Goal: Contribute content: Contribute content

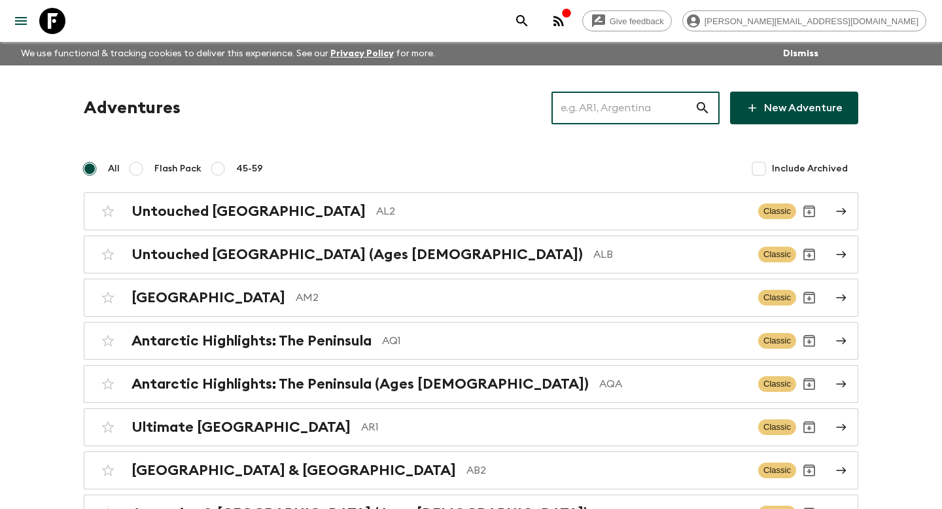
click at [638, 118] on input "text" at bounding box center [622, 108] width 143 height 37
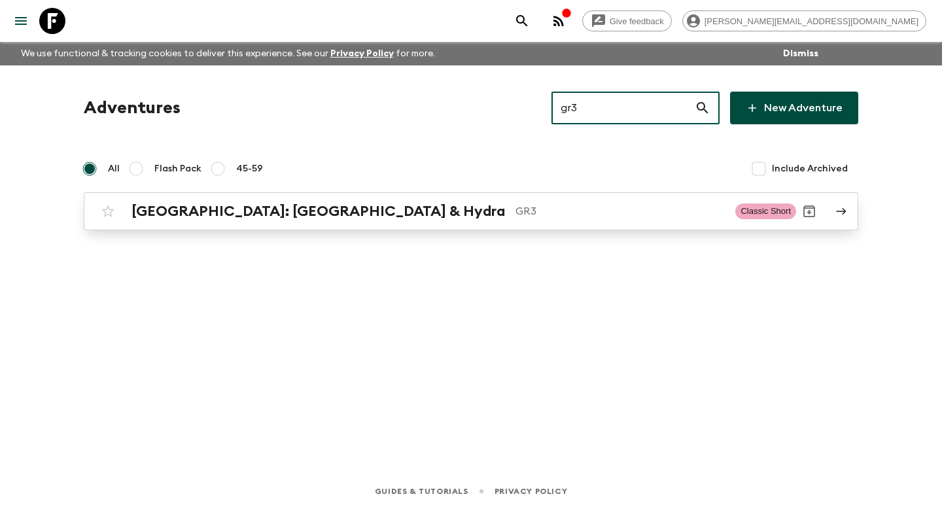
type input "gr3"
click at [235, 203] on h2 "[GEOGRAPHIC_DATA]: [GEOGRAPHIC_DATA] & Hydra" at bounding box center [317, 211] width 373 height 17
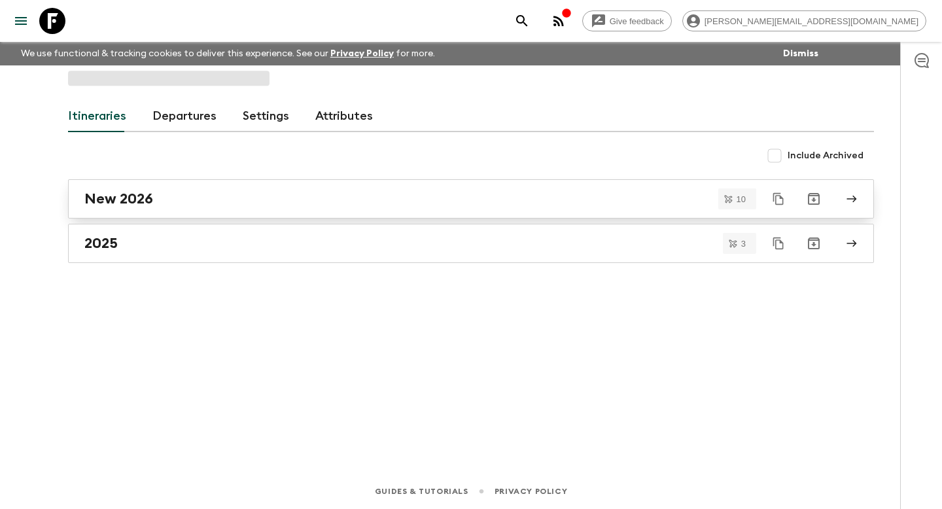
click at [131, 210] on link "New 2026" at bounding box center [471, 198] width 806 height 39
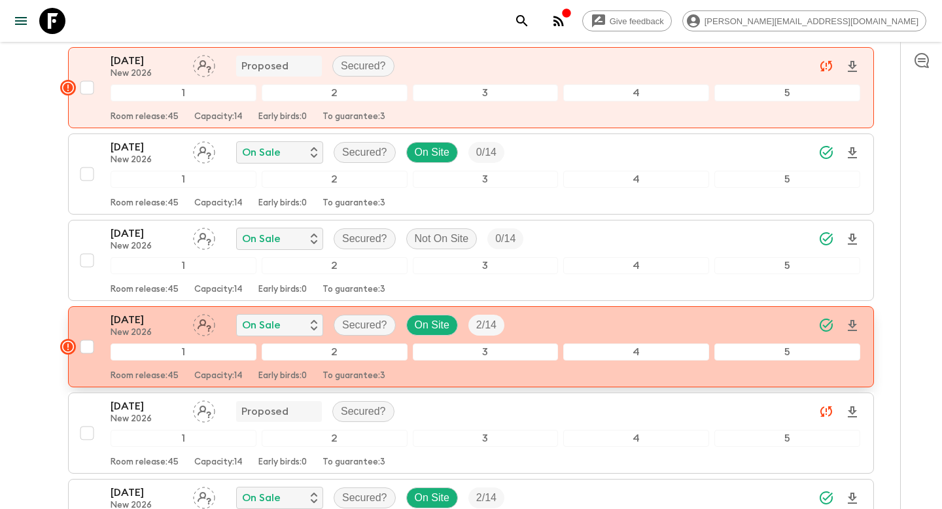
scroll to position [342, 0]
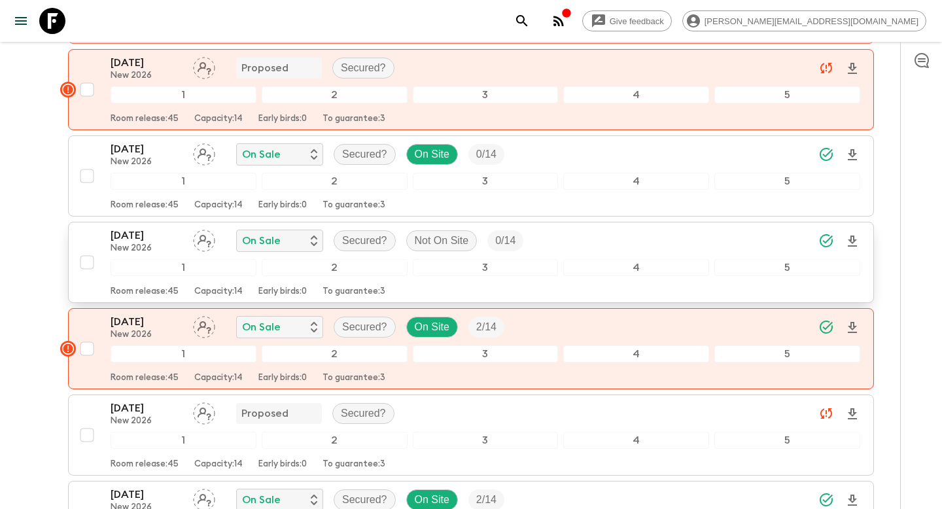
click at [173, 228] on p "[DATE]" at bounding box center [147, 236] width 72 height 16
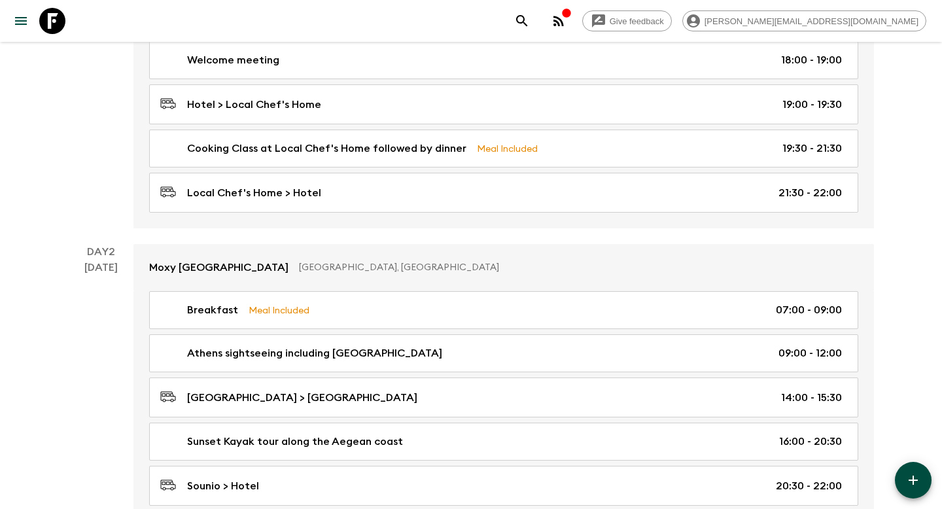
scroll to position [337, 0]
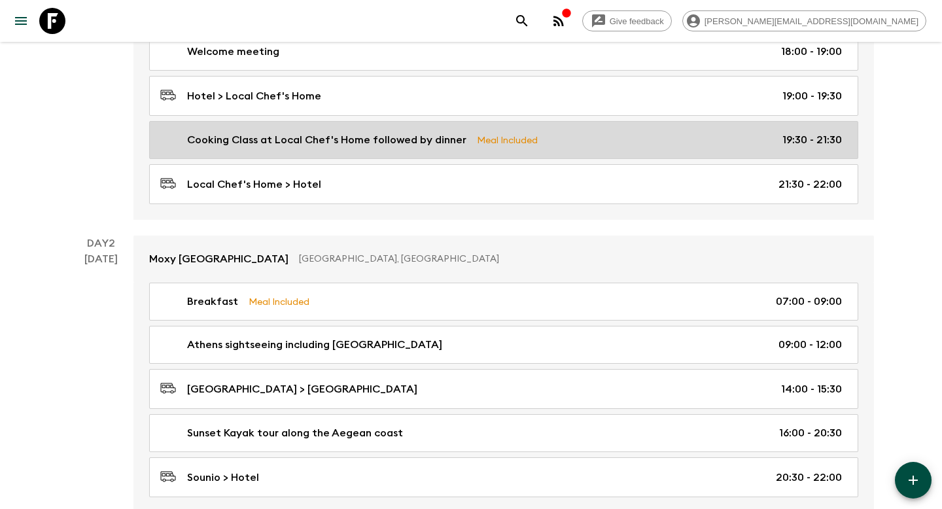
click at [325, 137] on p "Cooking Class at Local Chef's Home followed by dinner" at bounding box center [326, 140] width 279 height 16
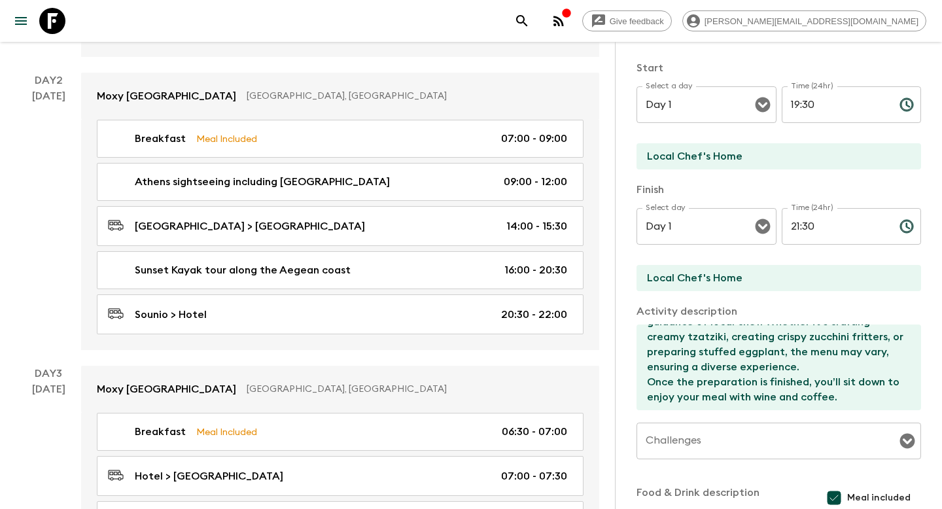
scroll to position [505, 0]
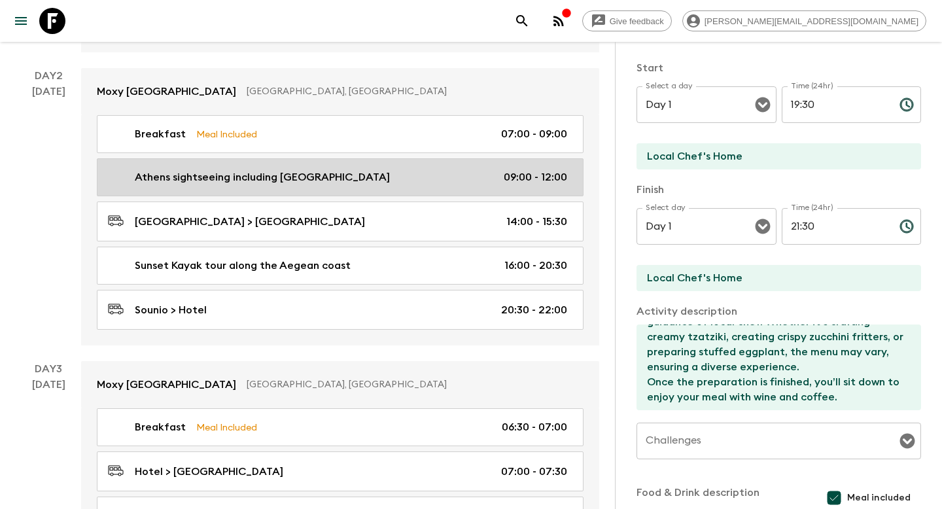
click at [247, 180] on p "Athens sightseeing including [GEOGRAPHIC_DATA]" at bounding box center [262, 177] width 255 height 16
type input "Athens sightseeing including [GEOGRAPHIC_DATA]"
type input "[GEOGRAPHIC_DATA]"
type textarea "Your guide will reveal to you the secrets of the Acropolis & the Parthenon, the…"
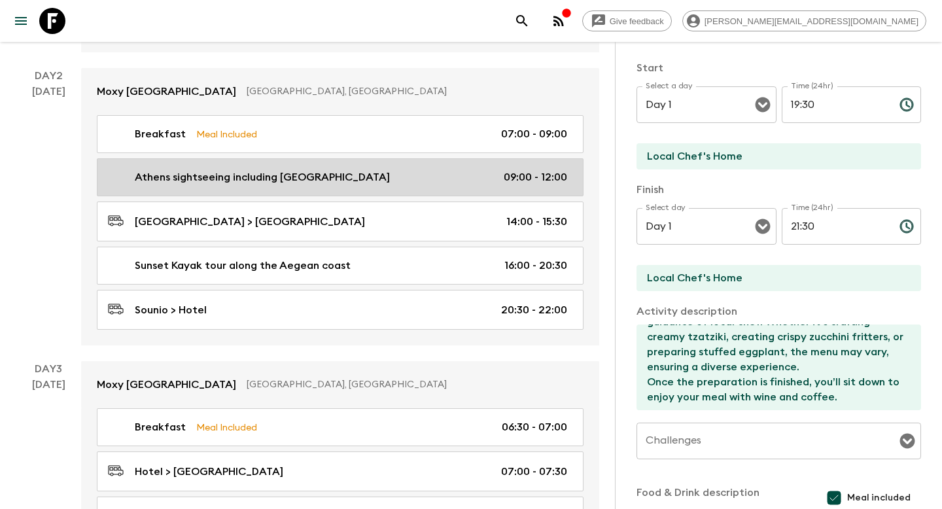
checkbox input "false"
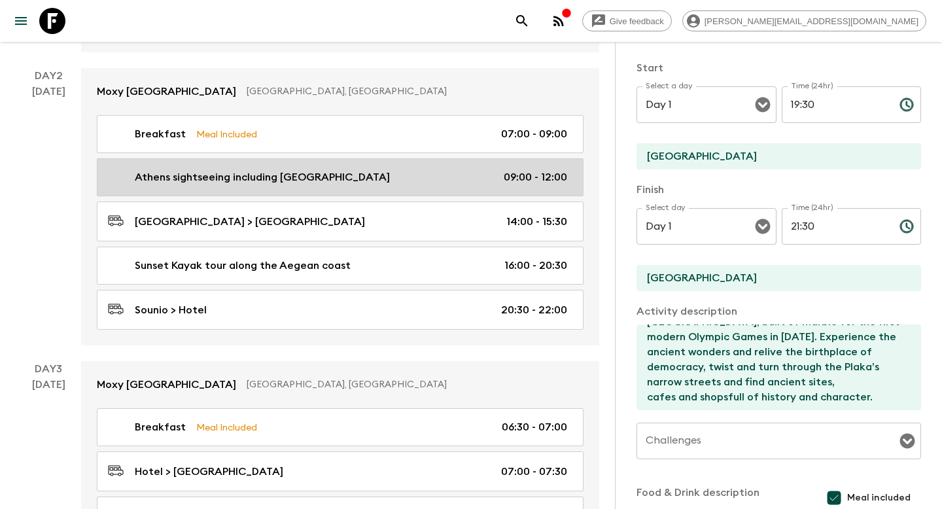
type input "Day 2"
type input "09:00"
type input "Day 2"
type input "12:00"
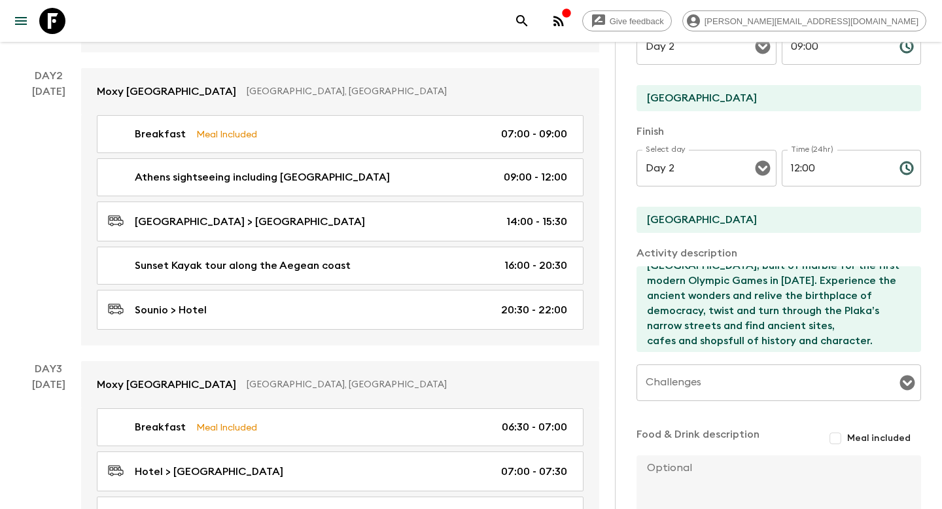
scroll to position [60, 0]
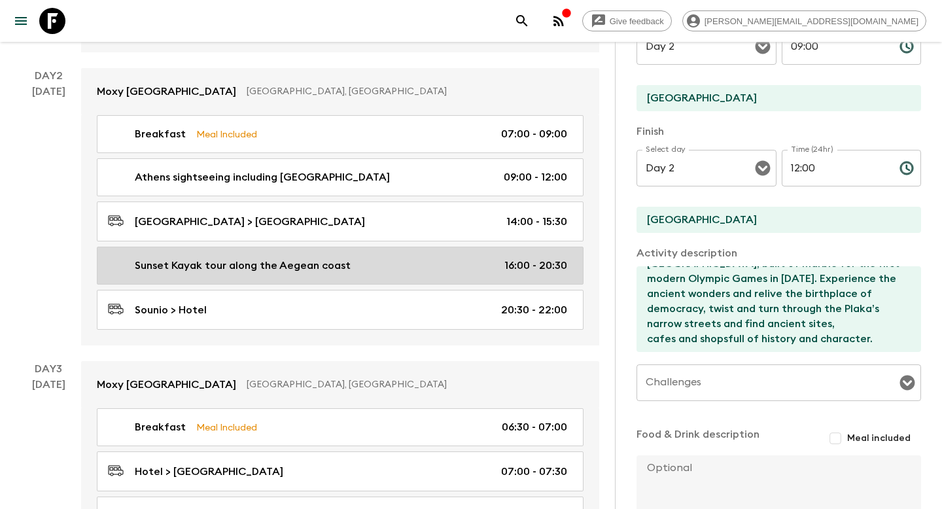
click at [327, 266] on p "Sunset Kayak tour along the Aegean coast" at bounding box center [243, 266] width 216 height 16
type input "Sunset Kayak tour along the Aegean coast"
type input "Sunset kayaking tour"
type input "Sounio Beach"
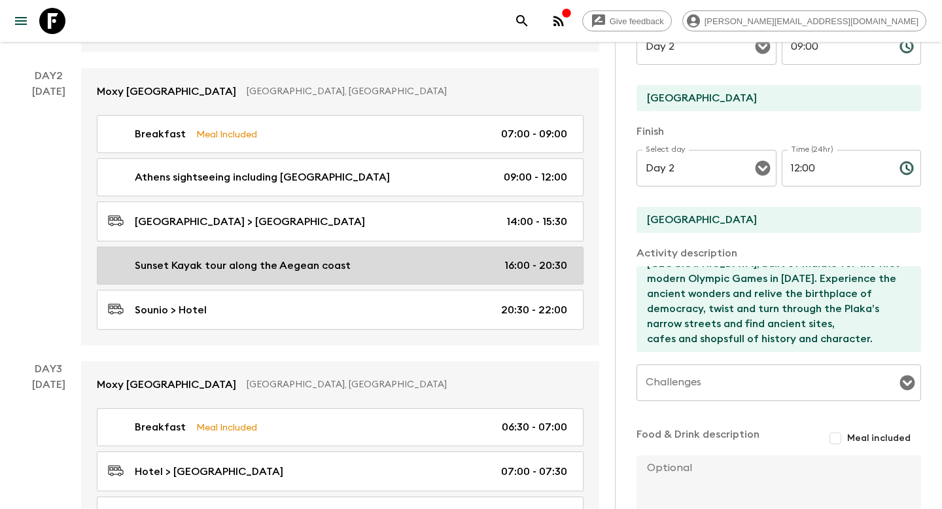
type textarea "Traverse the Athenian Coast, basking in the stunning vistas of the sea. Leave t…"
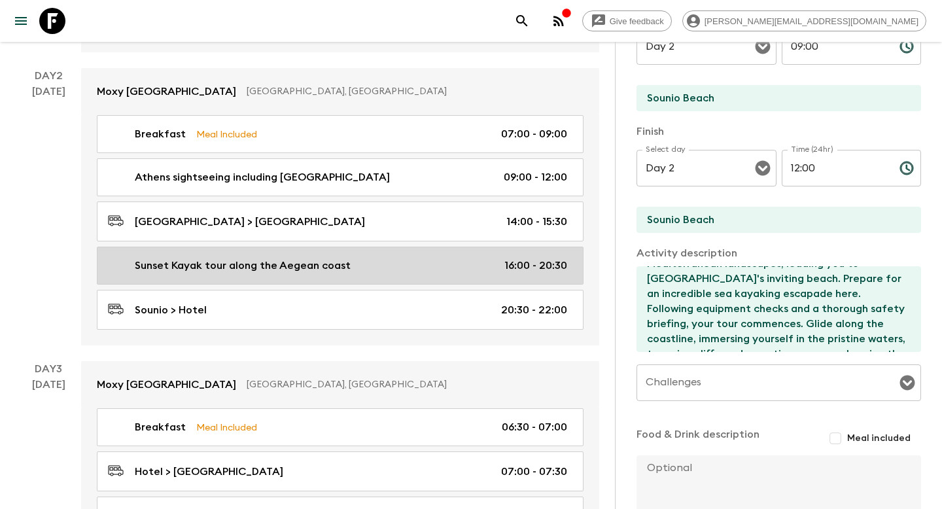
type input "16:00"
type input "20:30"
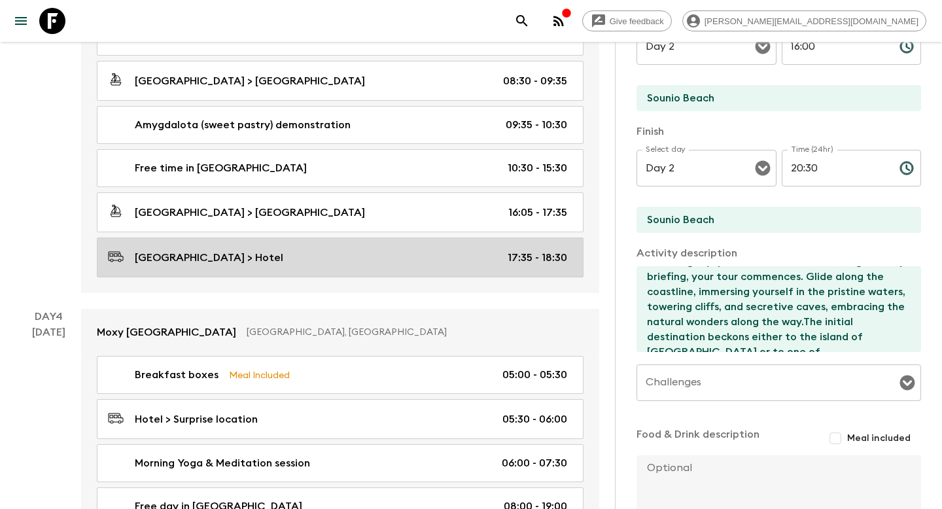
scroll to position [972, 0]
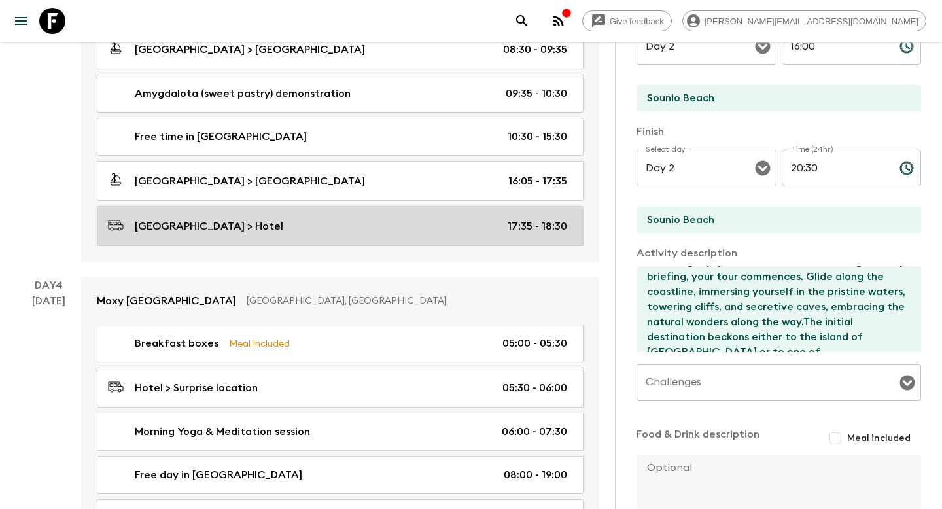
click at [420, 211] on link "[GEOGRAPHIC_DATA] > Hotel 17:35 - 18:30" at bounding box center [340, 226] width 487 height 40
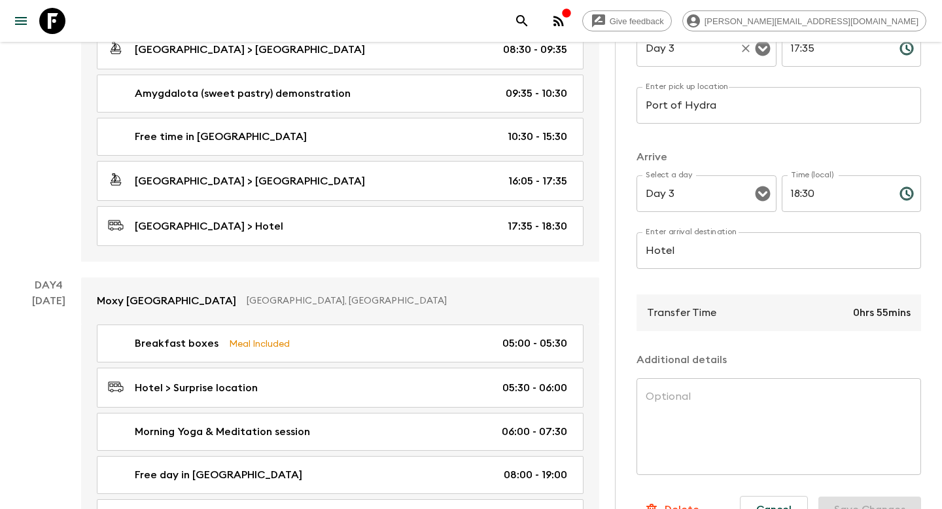
scroll to position [247, 0]
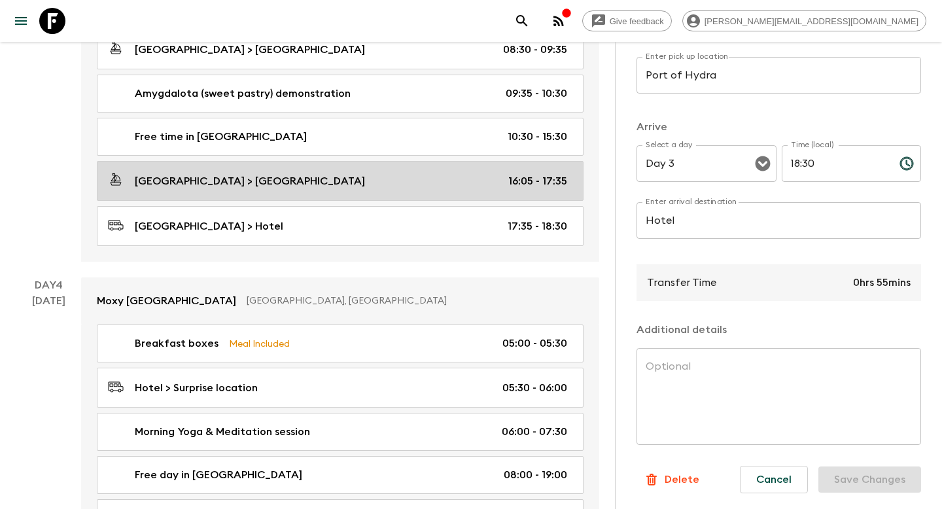
click at [419, 188] on link "[GEOGRAPHIC_DATA] > [GEOGRAPHIC_DATA] 16:05 - 17:35" at bounding box center [340, 181] width 487 height 40
type input "Port of Piraeus"
type input "16:05"
type input "17:35"
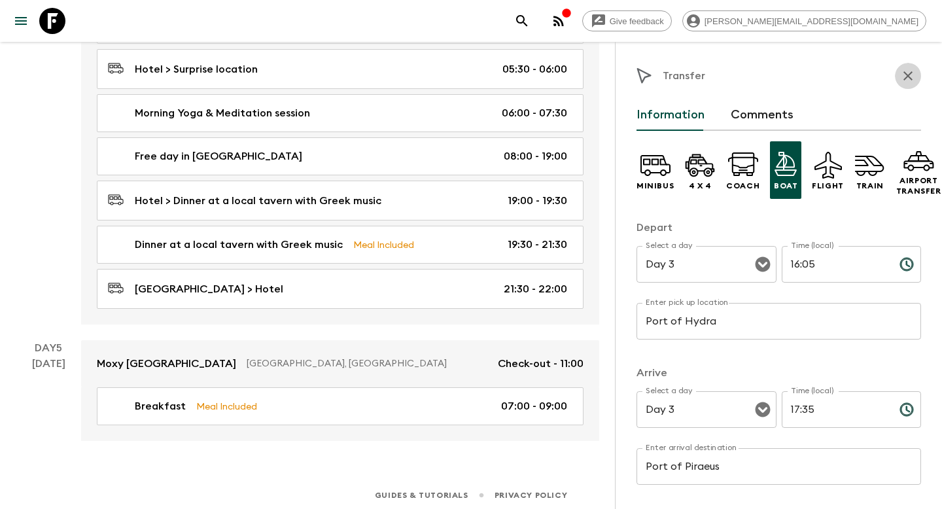
click at [903, 71] on icon "button" at bounding box center [908, 76] width 16 height 16
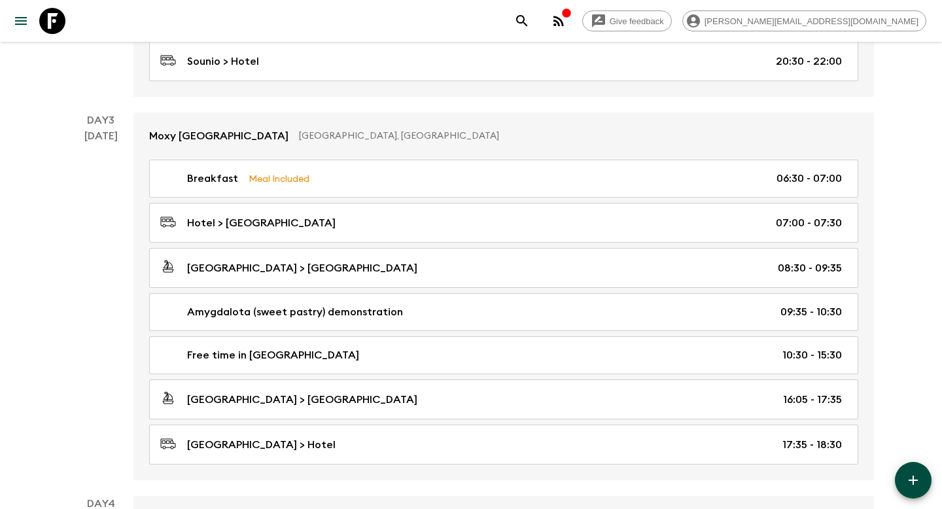
scroll to position [755, 0]
